Goal: Navigation & Orientation: Find specific page/section

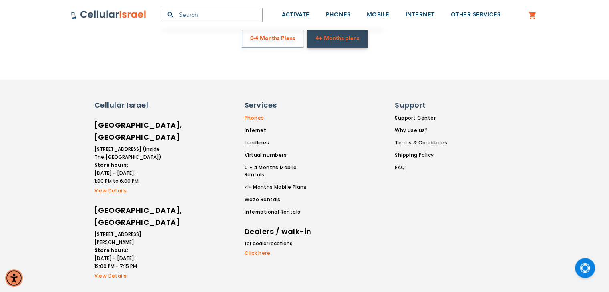
scroll to position [1471, 0]
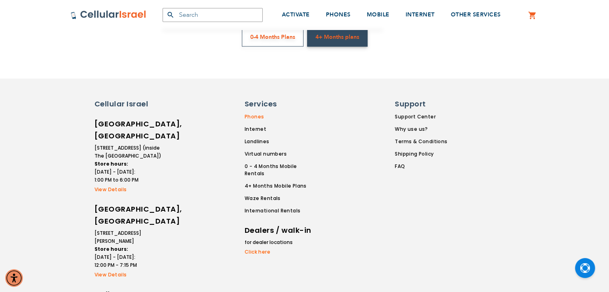
click at [252, 116] on link "Phones" at bounding box center [281, 116] width 73 height 7
click at [257, 131] on link "Internet" at bounding box center [281, 128] width 73 height 7
click at [259, 140] on link "Landlines" at bounding box center [281, 141] width 73 height 7
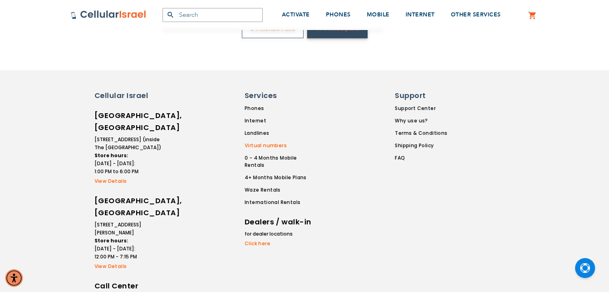
scroll to position [1463, 0]
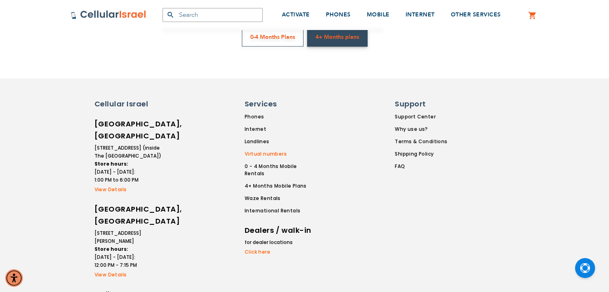
click at [266, 155] on link "Virtual numbers" at bounding box center [281, 153] width 73 height 7
click at [271, 163] on link "0 - 4 Months Mobile Rentals" at bounding box center [281, 170] width 73 height 14
click at [276, 182] on link "4+ Months Mobile Plans" at bounding box center [281, 185] width 73 height 7
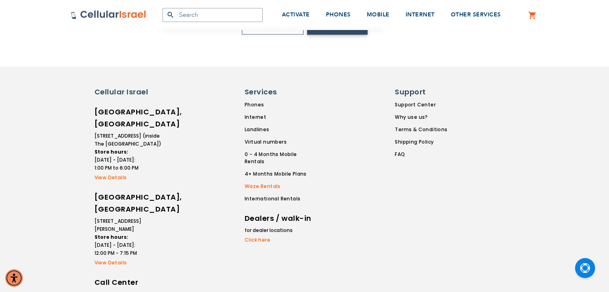
click at [274, 190] on link "Waze Rentals" at bounding box center [281, 186] width 73 height 7
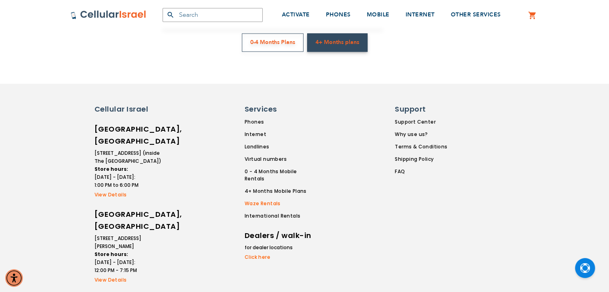
scroll to position [1468, 0]
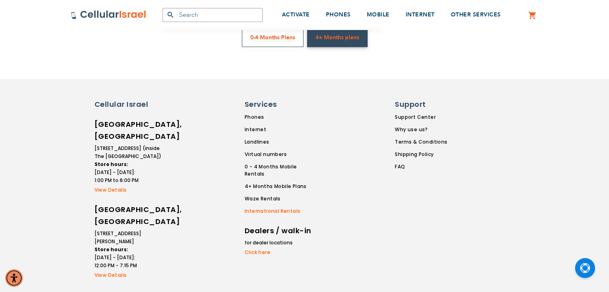
click at [279, 207] on link "International Rentals" at bounding box center [281, 210] width 73 height 7
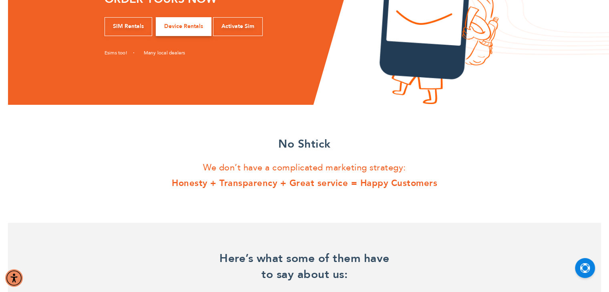
scroll to position [0, 0]
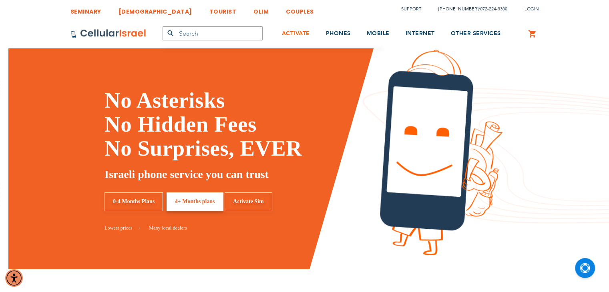
click at [288, 36] on span "ACTIVATE" at bounding box center [296, 34] width 28 height 8
